Goal: Navigation & Orientation: Find specific page/section

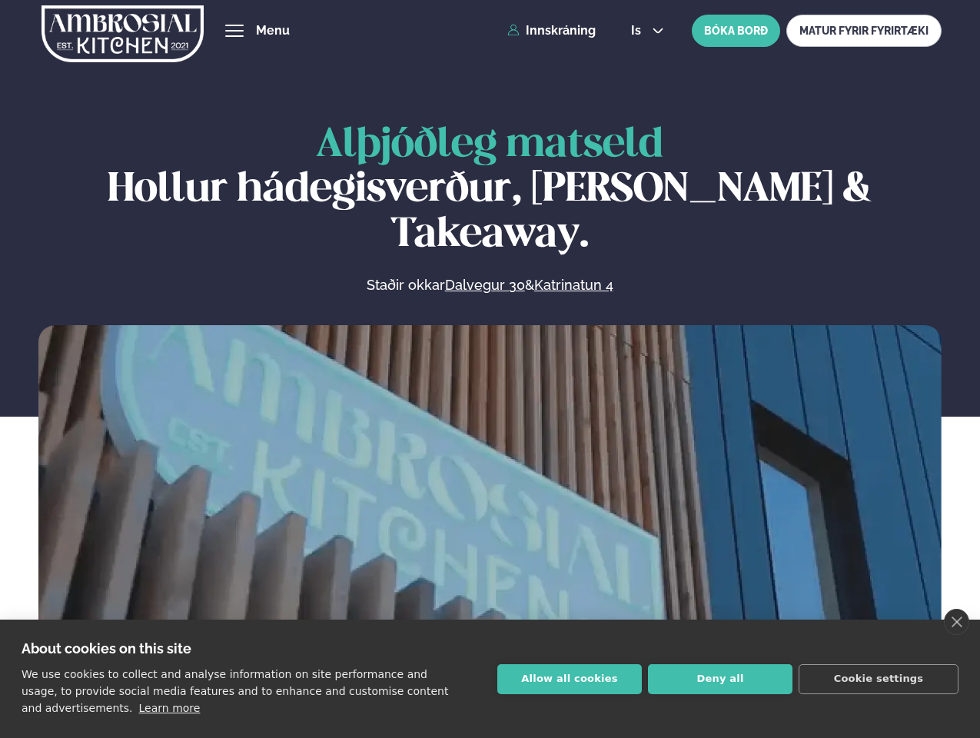
click at [956, 622] on link "close" at bounding box center [956, 622] width 25 height 26
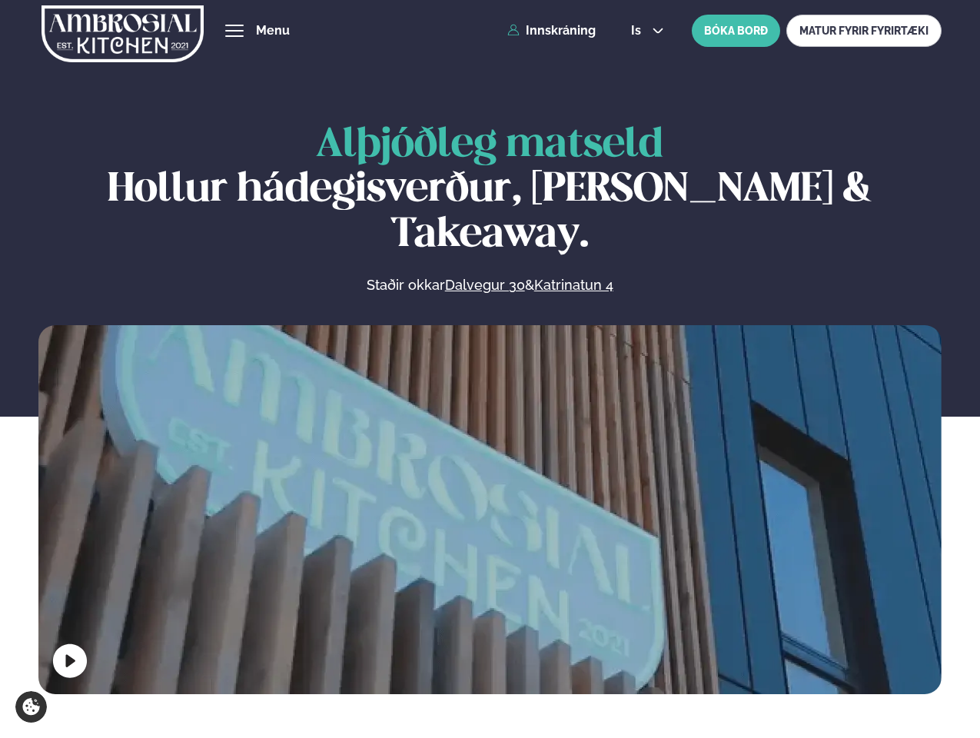
click at [234, 31] on span "hamburger" at bounding box center [235, 31] width 14 height 14
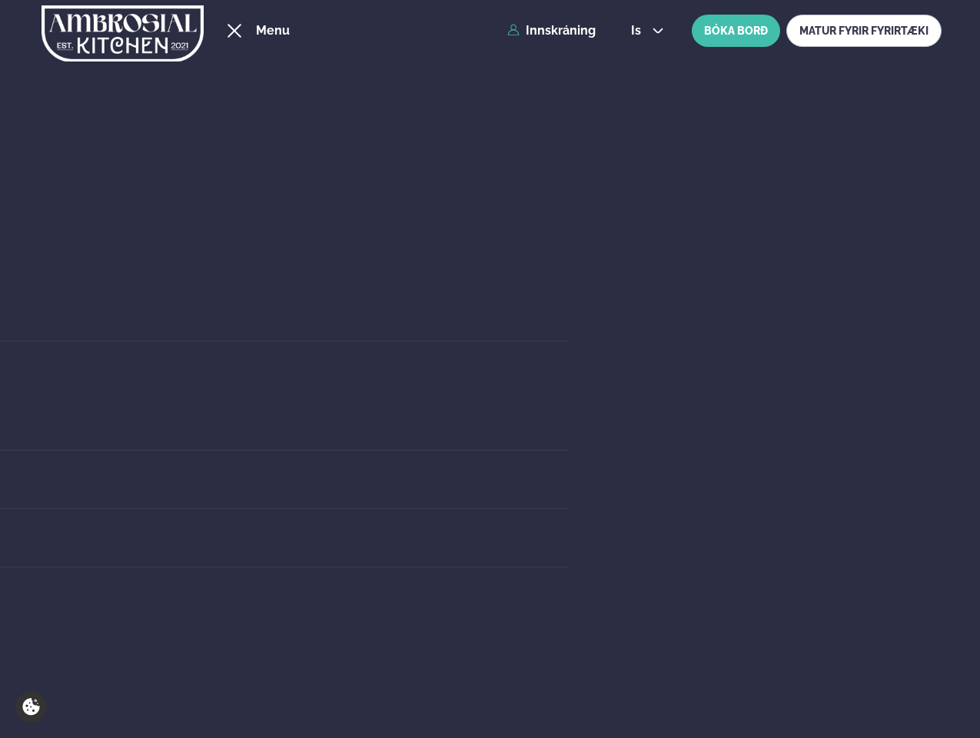
click at [646, 31] on span "is" at bounding box center [638, 31] width 15 height 12
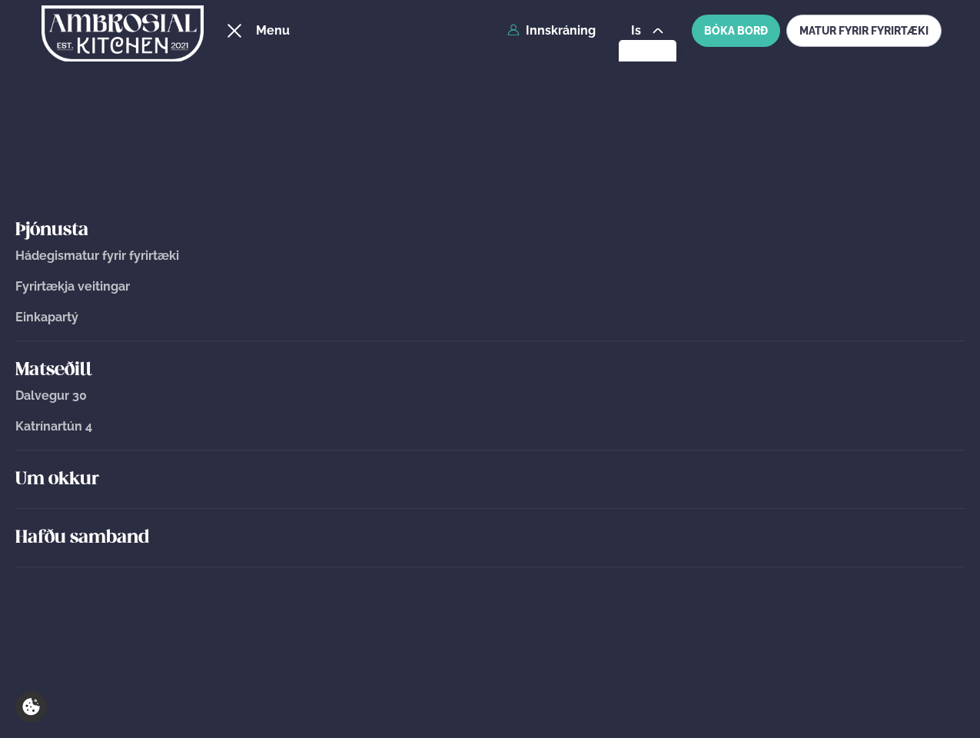
click at [490, 506] on div "Um okkur" at bounding box center [489, 479] width 949 height 58
